Goal: Task Accomplishment & Management: Manage account settings

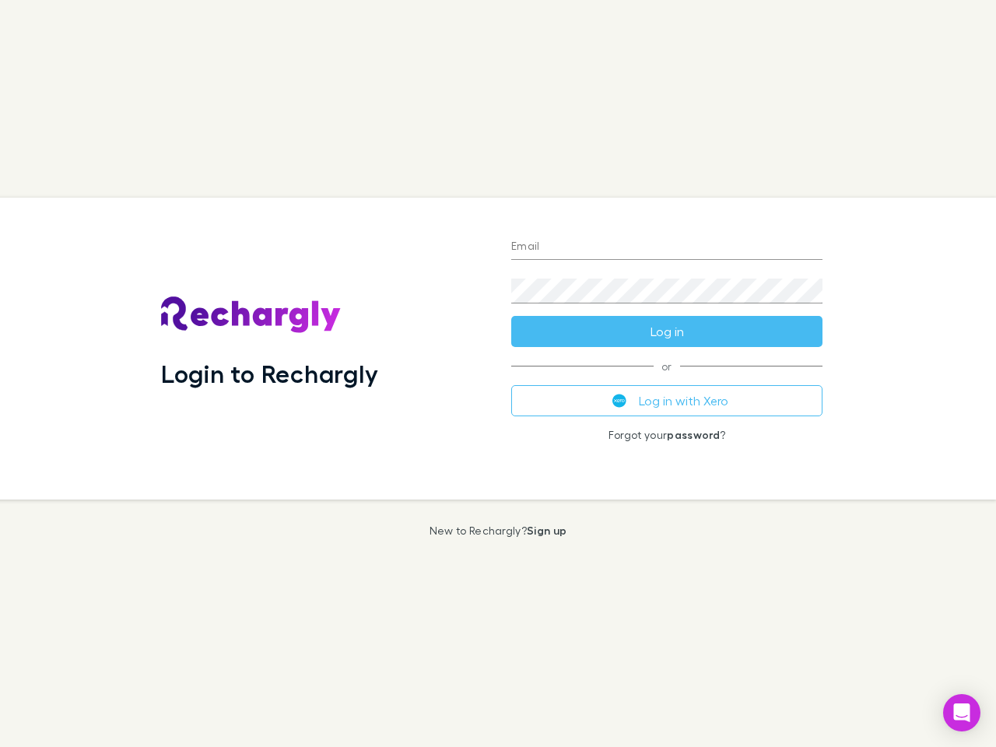
click at [498, 373] on div "Login to Rechargly" at bounding box center [324, 349] width 350 height 302
click at [667, 247] on input "Email" at bounding box center [666, 247] width 311 height 25
click at [667, 331] on button "Log in" at bounding box center [666, 331] width 311 height 31
click at [667, 401] on div "Email Password Log in or Log in with Xero Forgot your password ?" at bounding box center [667, 349] width 336 height 302
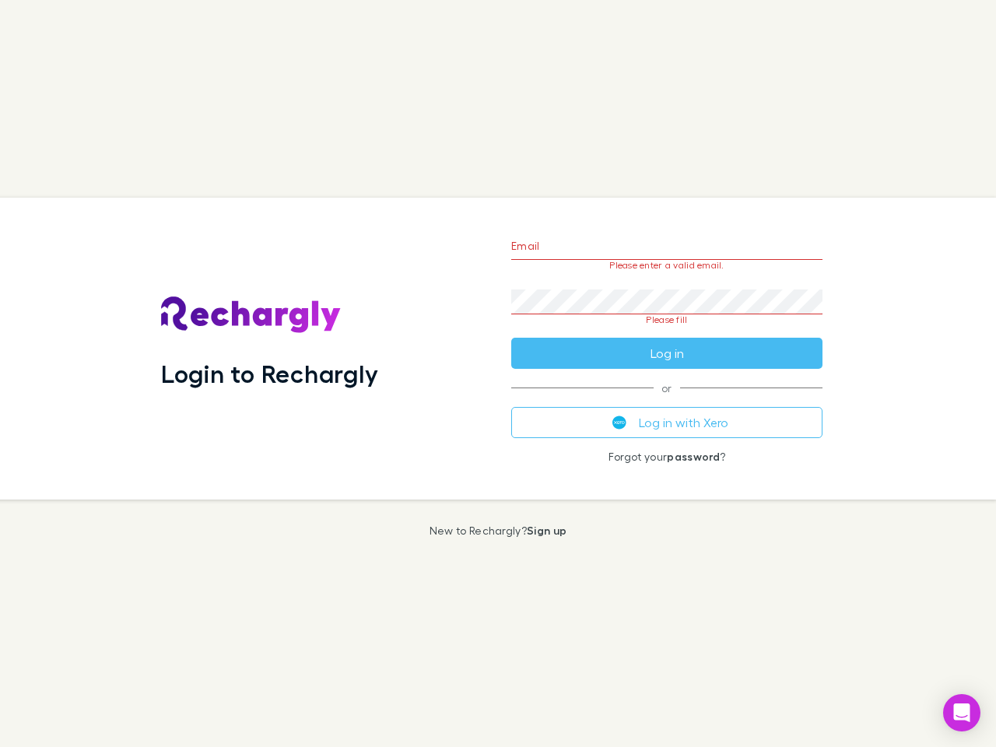
click at [961, 712] on icon "Open Intercom Messenger" at bounding box center [962, 712] width 16 height 19
